Goal: Task Accomplishment & Management: Use online tool/utility

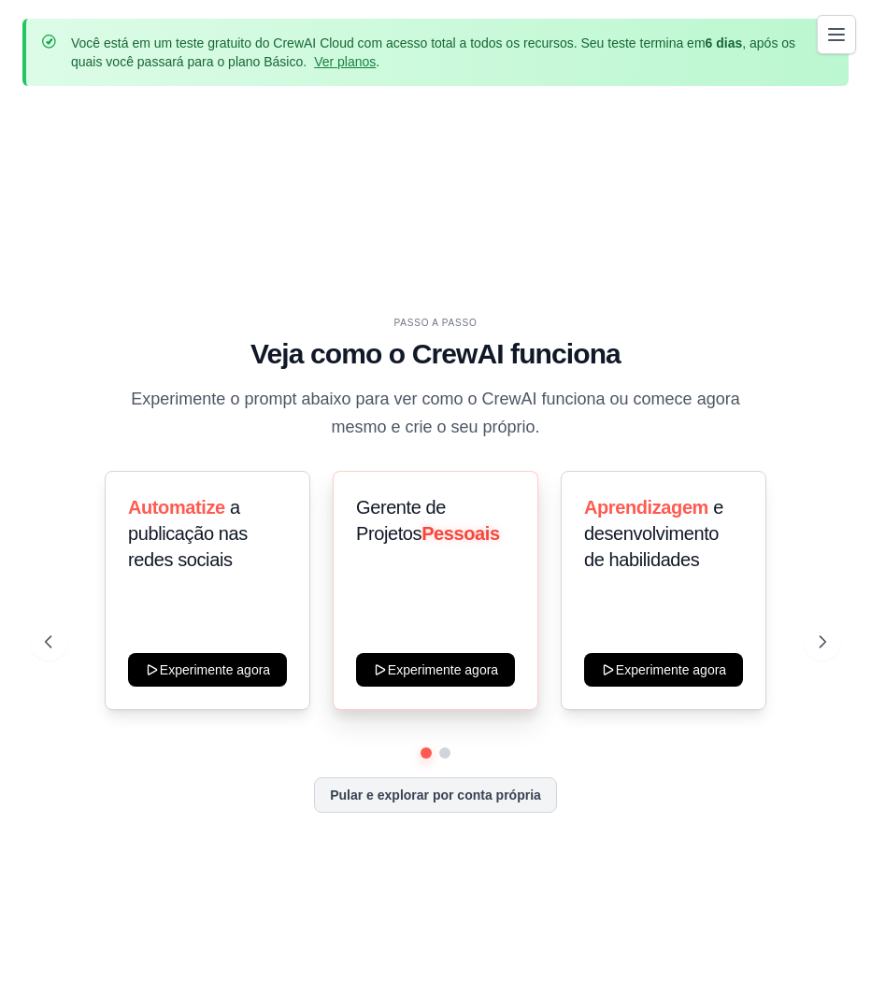
click at [434, 536] on font "Pessoais" at bounding box center [460, 533] width 78 height 21
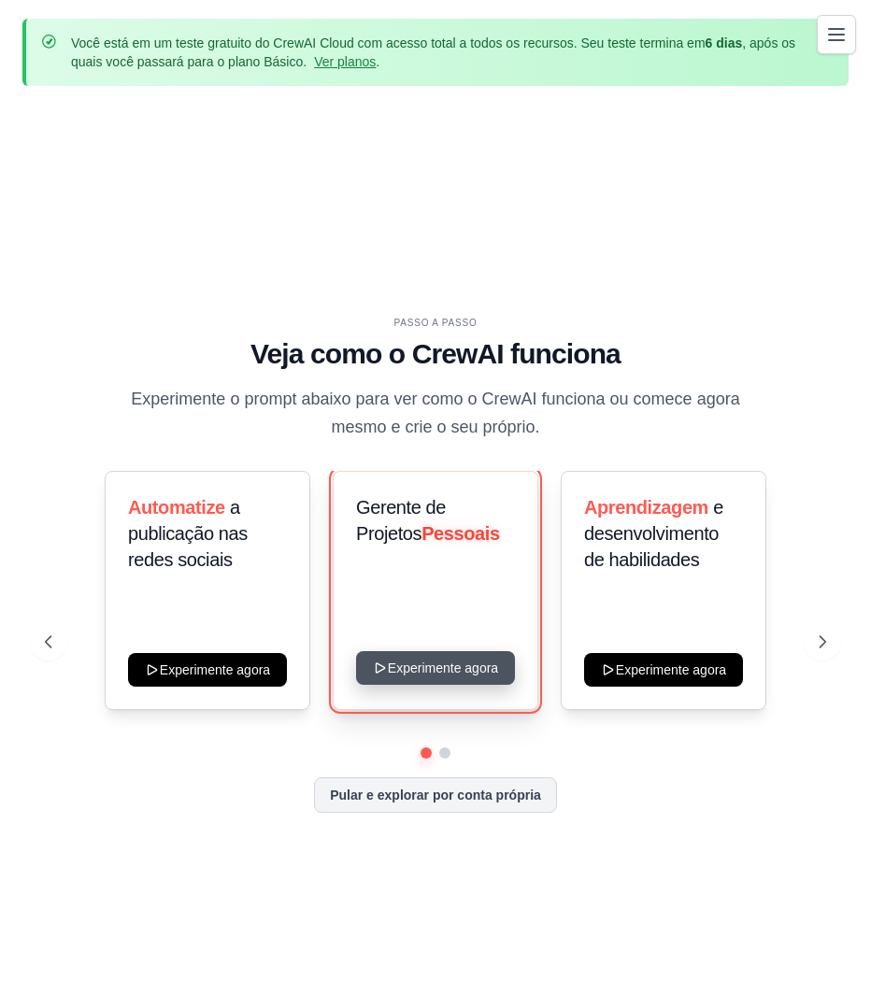
click at [432, 671] on button "Experimente agora" at bounding box center [435, 668] width 159 height 34
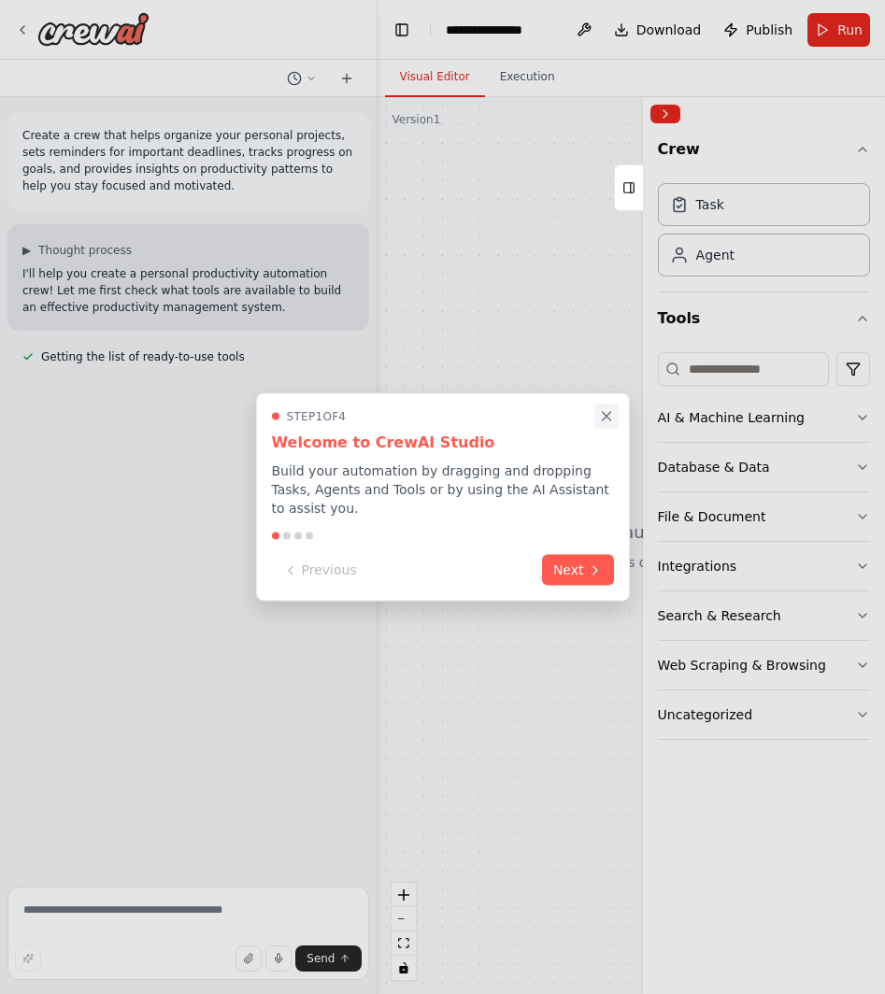
click at [606, 425] on icon "Close walkthrough" at bounding box center [606, 416] width 17 height 17
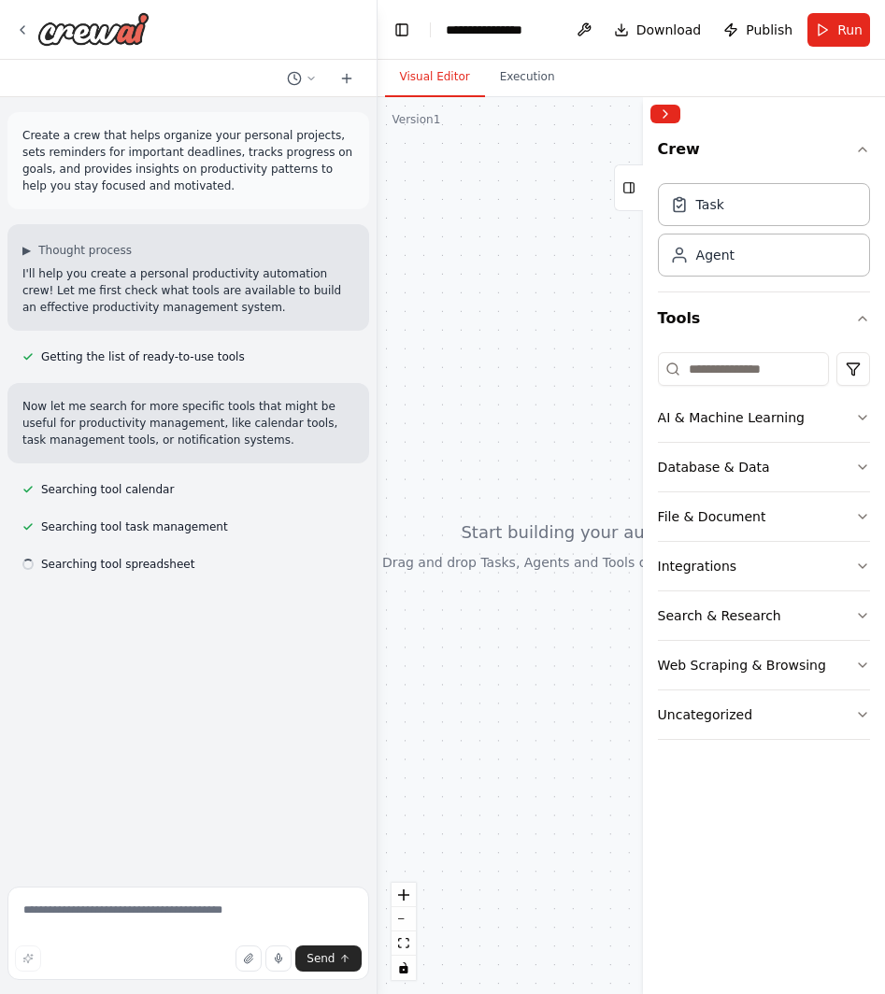
click at [207, 185] on p "Create a crew that helps organize your personal projects, sets reminders for im…" at bounding box center [188, 160] width 332 height 67
click at [490, 253] on div at bounding box center [631, 545] width 508 height 897
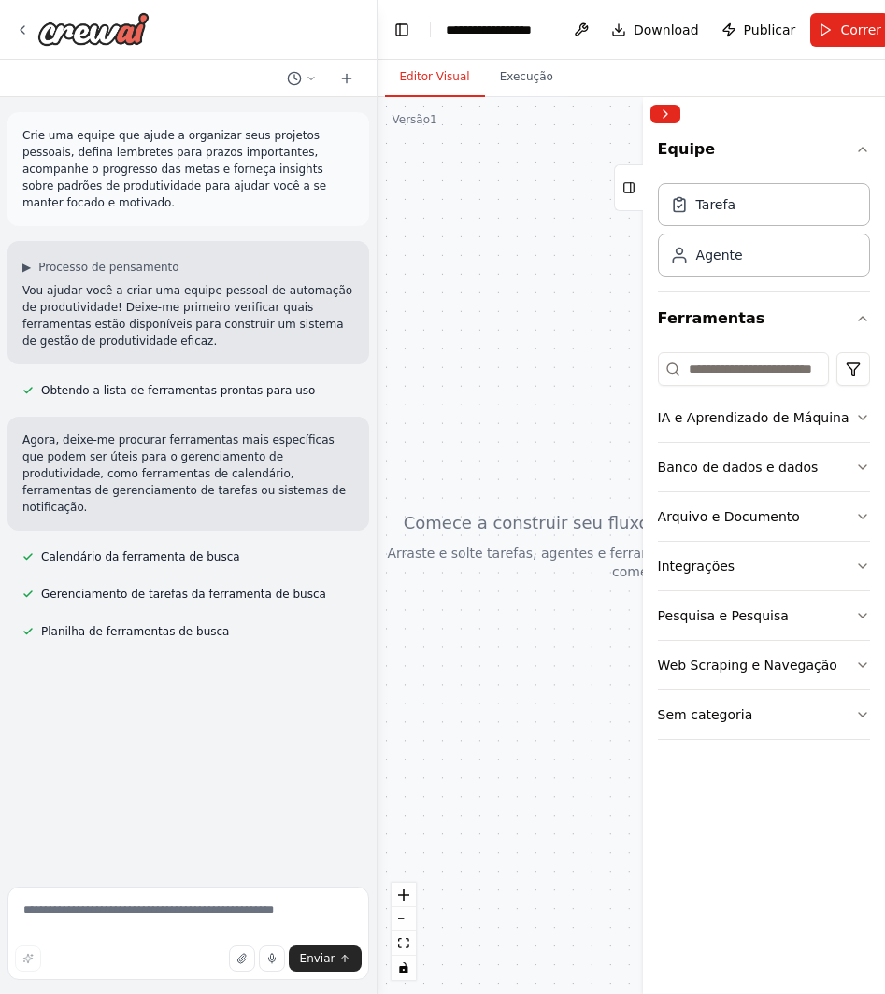
click at [534, 255] on div at bounding box center [640, 545] width 527 height 897
